Goal: Use online tool/utility: Utilize a website feature to perform a specific function

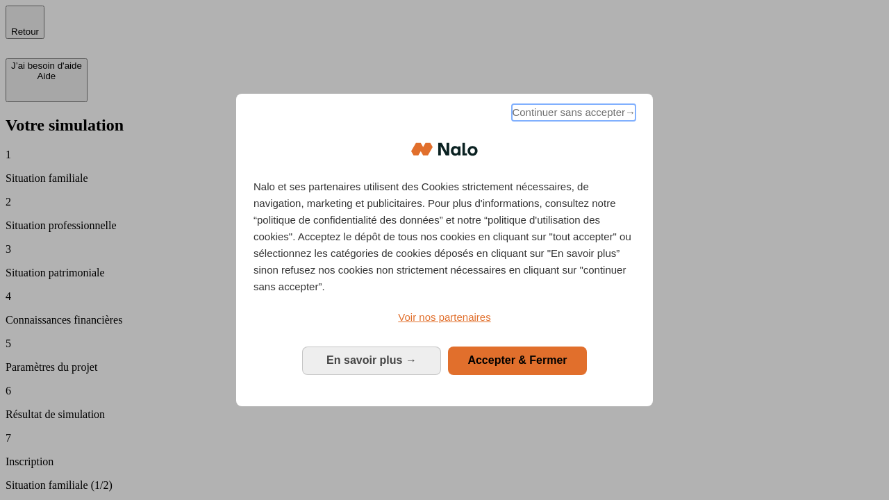
click at [572, 115] on span "Continuer sans accepter →" at bounding box center [574, 112] width 124 height 17
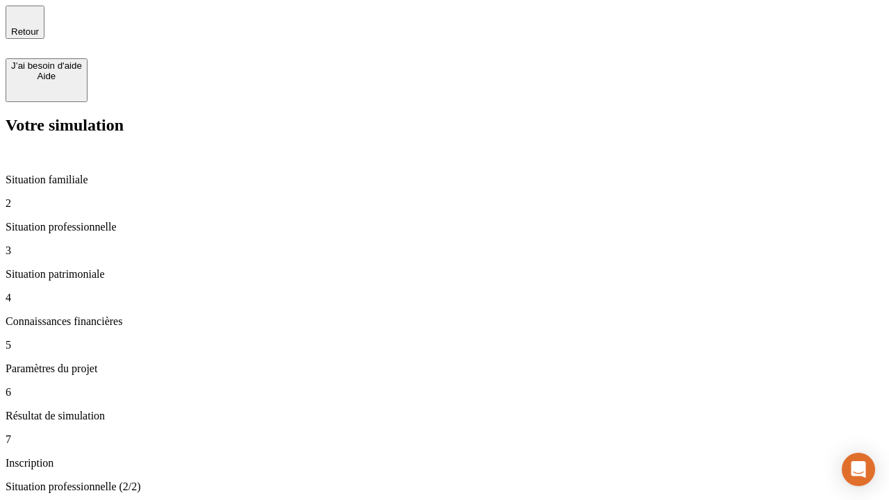
type input "30 000"
type input "40 000"
